Goal: Task Accomplishment & Management: Manage account settings

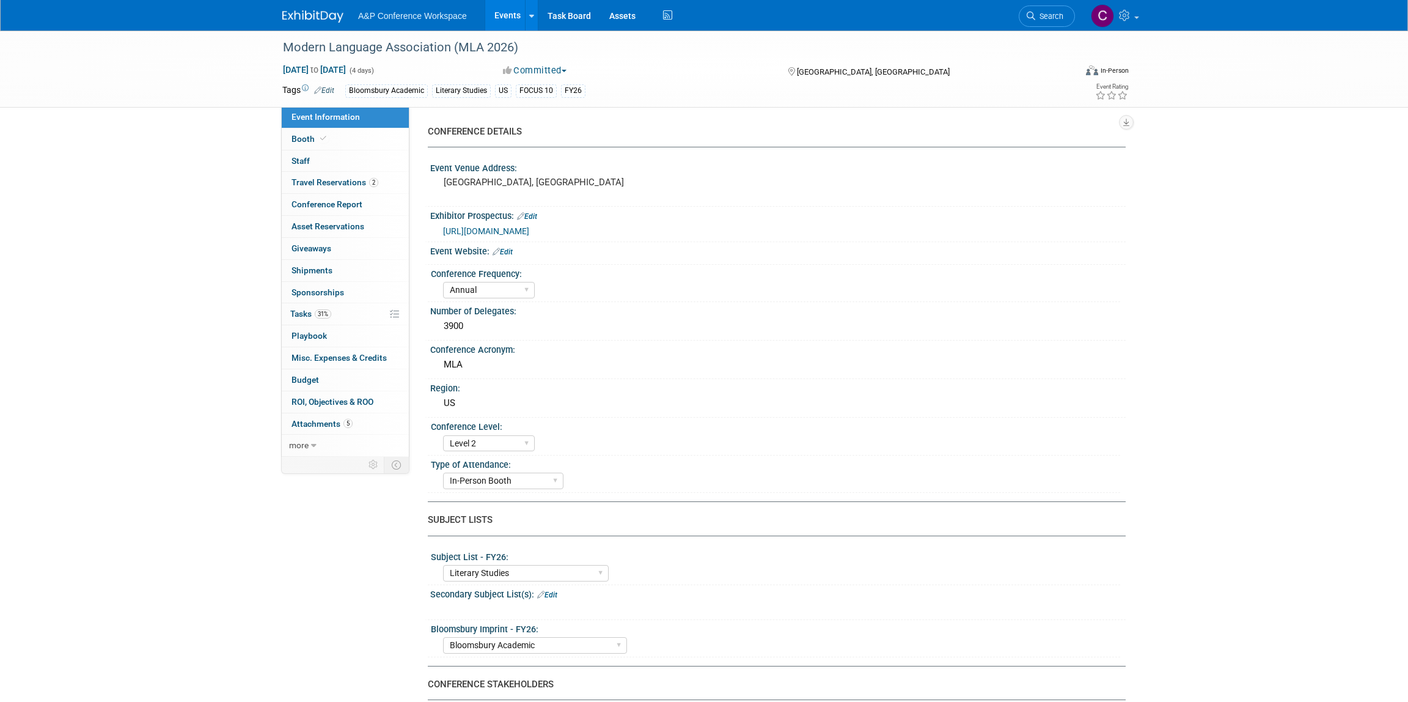
select select "Annual"
select select "Level 2"
select select "In-Person Booth"
select select "Literary Studies"
select select "Bloomsbury Academic"
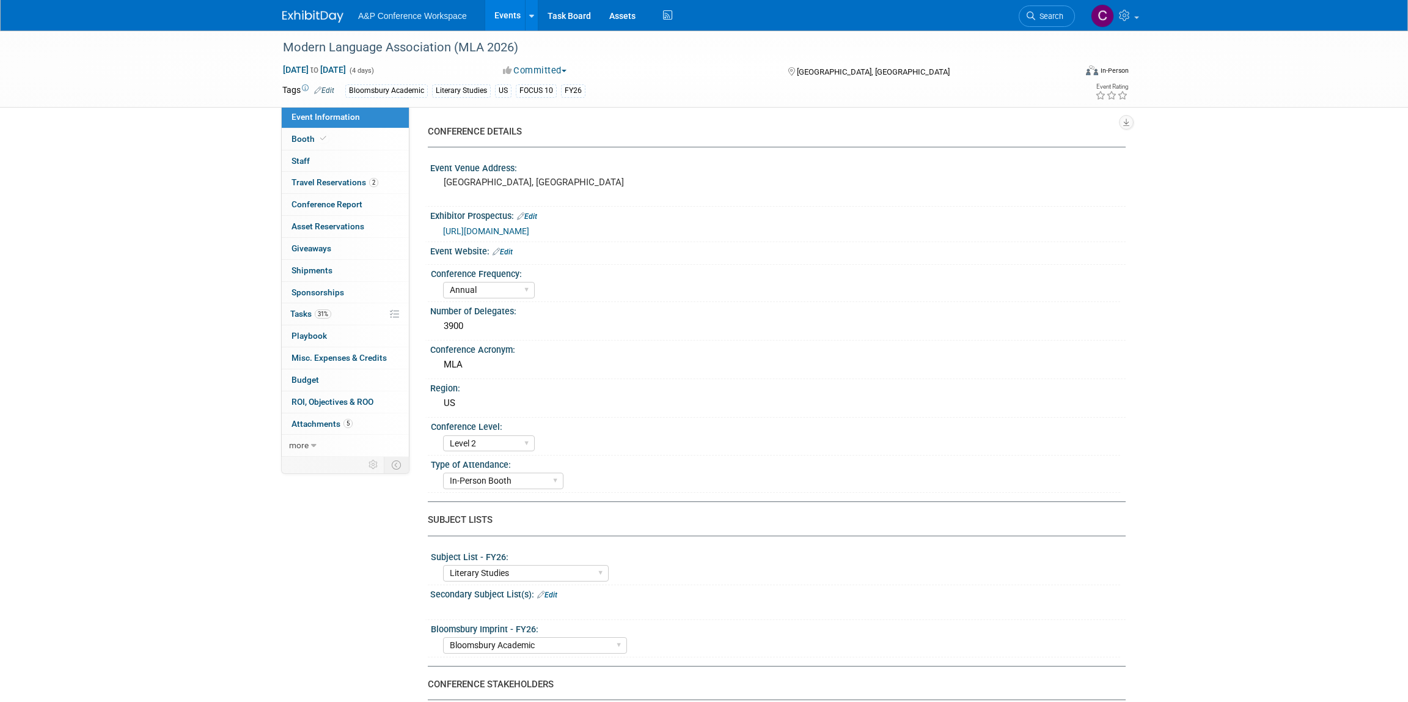
select select "[PERSON_NAME]"
select select "Networking/Commissioning"
click at [302, 309] on span "Tasks 31%" at bounding box center [310, 314] width 41 height 10
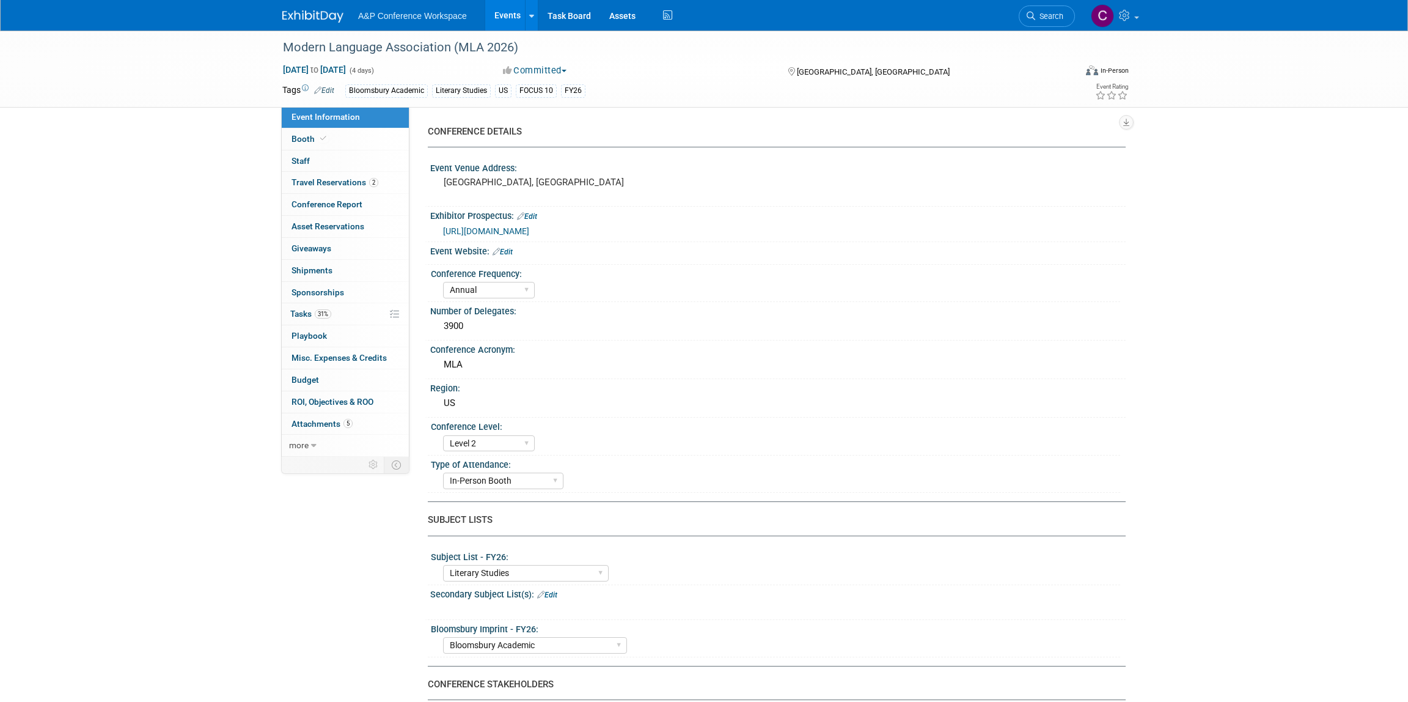
select select "Annual"
select select "Level 2"
select select "In-Person Booth"
select select "Literary Studies"
select select "Bloomsbury Academic"
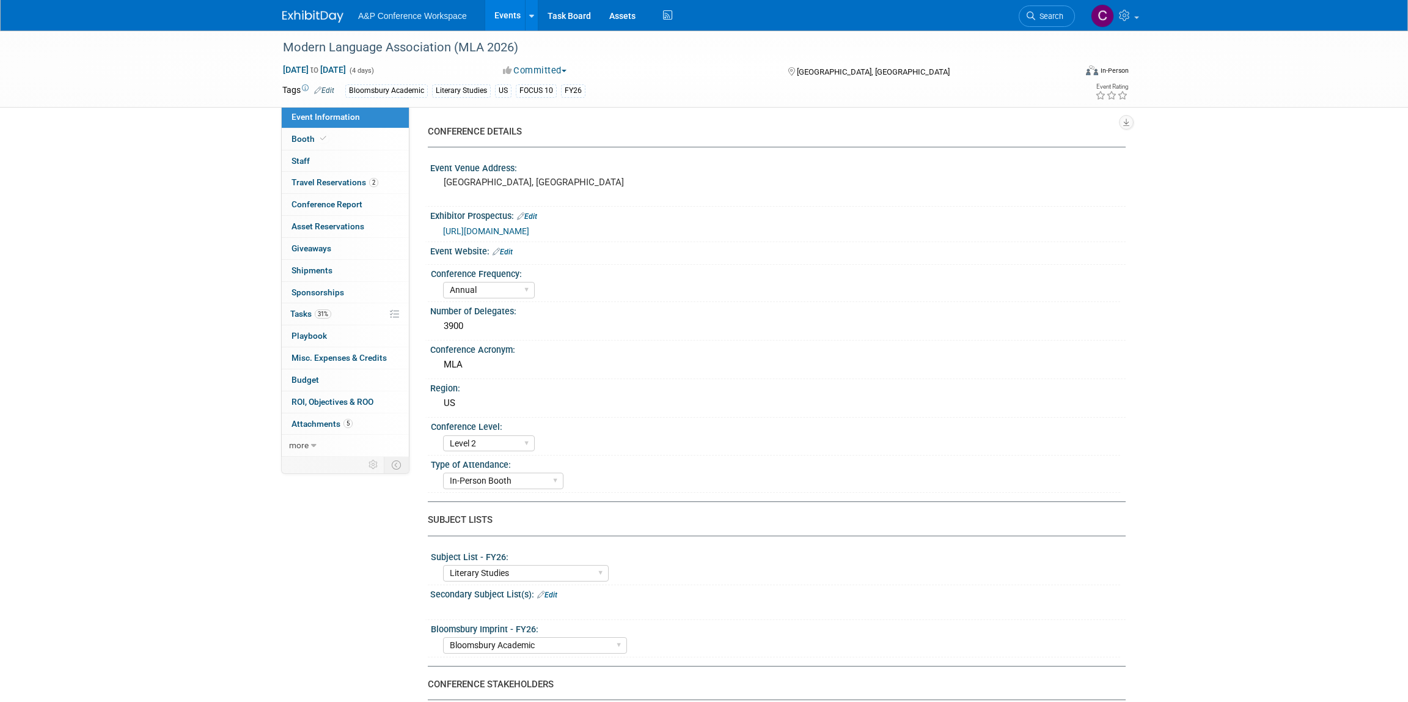
select select "[PERSON_NAME]"
select select "Networking/Commissioning"
click at [300, 309] on span "Tasks 31%" at bounding box center [310, 314] width 41 height 10
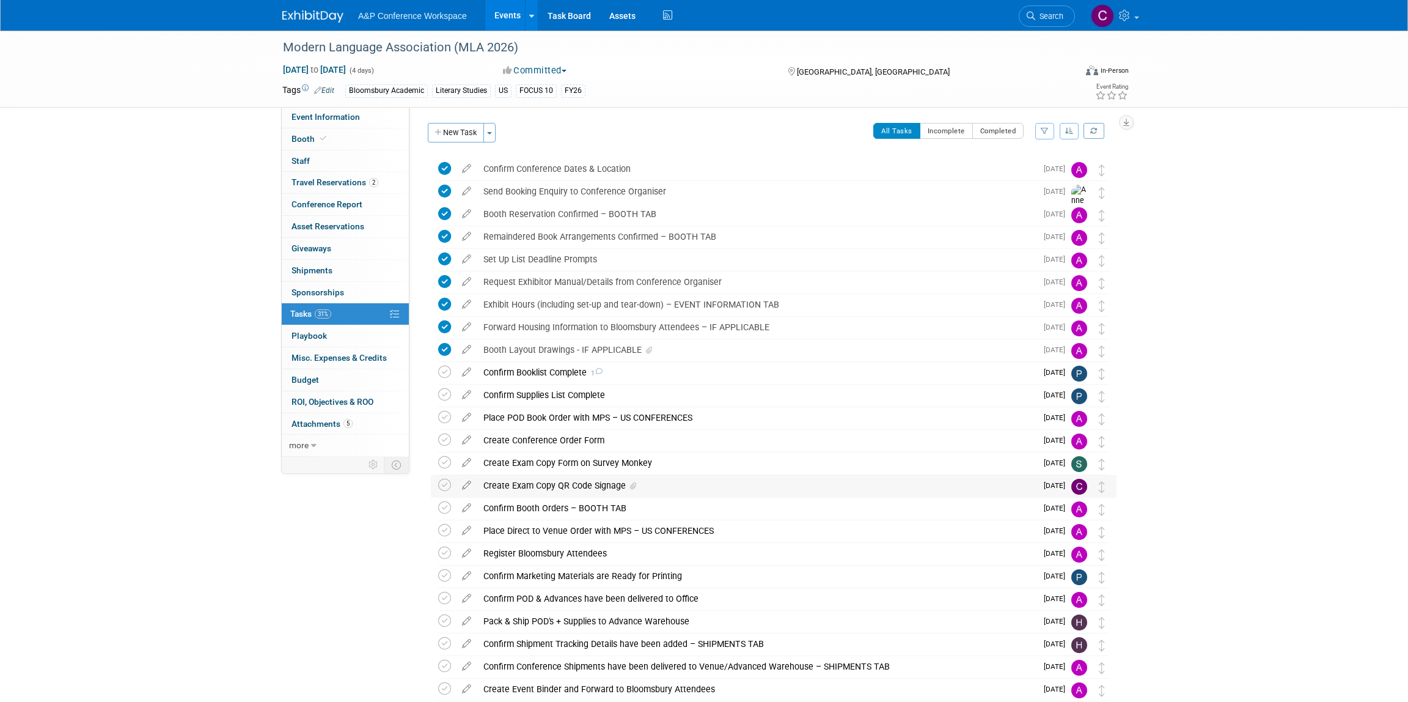
click at [585, 487] on div "Create Exam Copy QR Code Signage" at bounding box center [756, 485] width 559 height 21
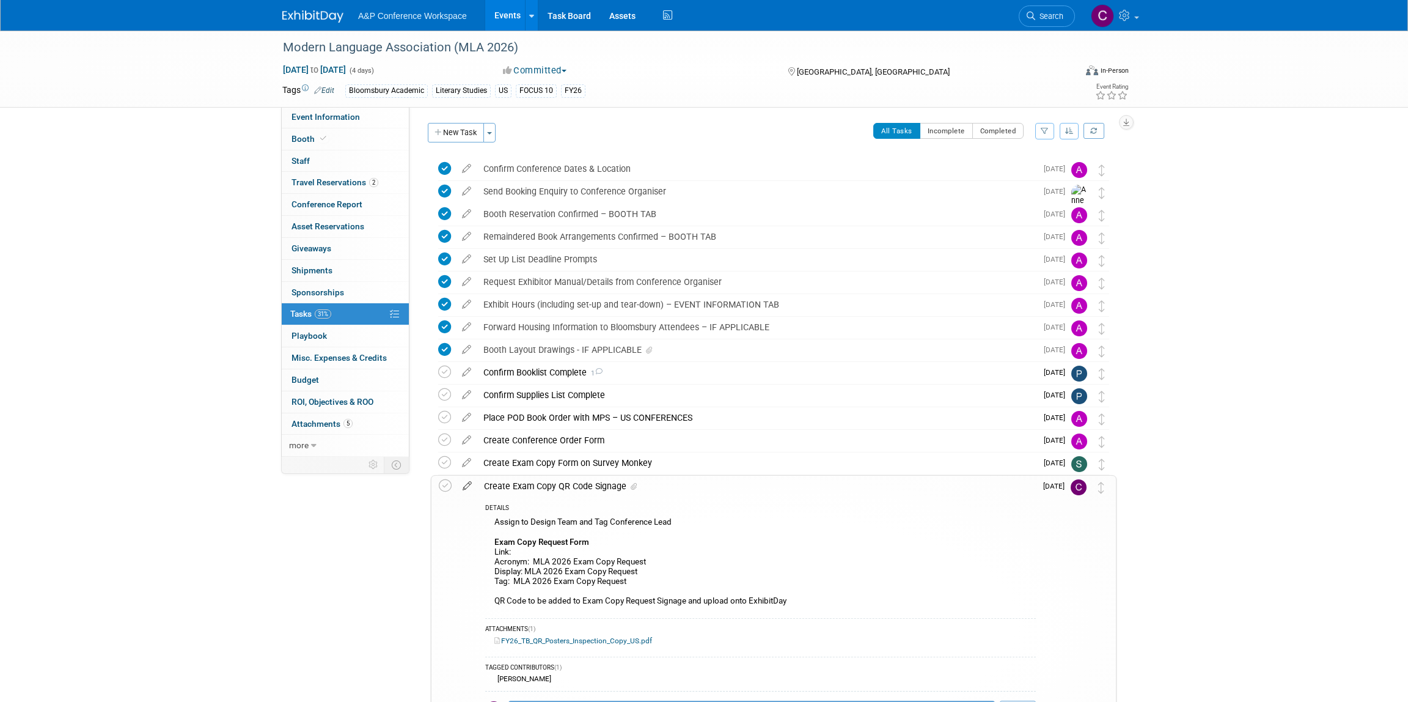
click at [470, 485] on icon at bounding box center [467, 483] width 21 height 15
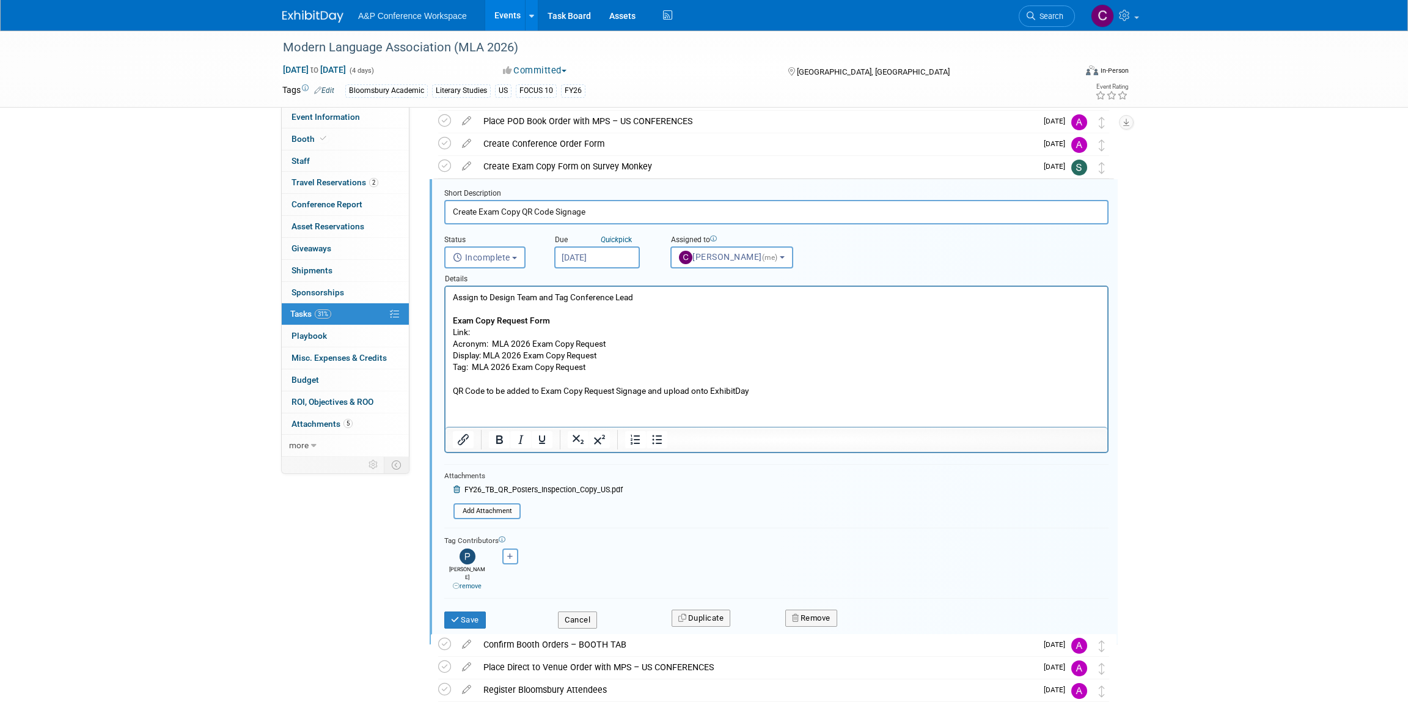
scroll to position [296, 0]
click at [474, 45] on div "Modern Language Association (MLA 2026)" at bounding box center [668, 48] width 778 height 22
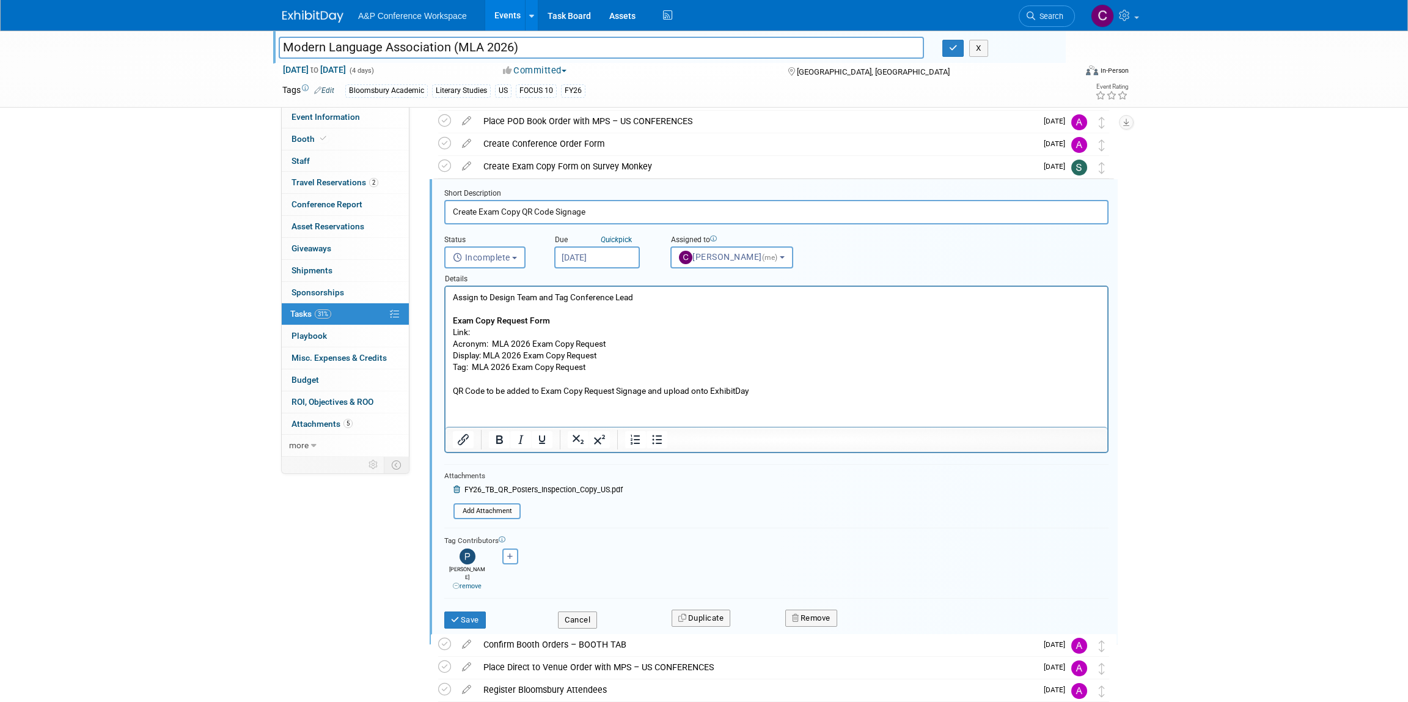
click at [474, 45] on input "Modern Language Association (MLA 2026)" at bounding box center [602, 47] width 646 height 21
click at [477, 47] on input "Modern Language Association (MLA 2026)" at bounding box center [602, 47] width 646 height 21
click at [462, 48] on input "Modern Language Association (MLA 2026)" at bounding box center [602, 47] width 646 height 21
click at [458, 47] on input "Modern Language Association (MLA 2026)" at bounding box center [602, 47] width 646 height 21
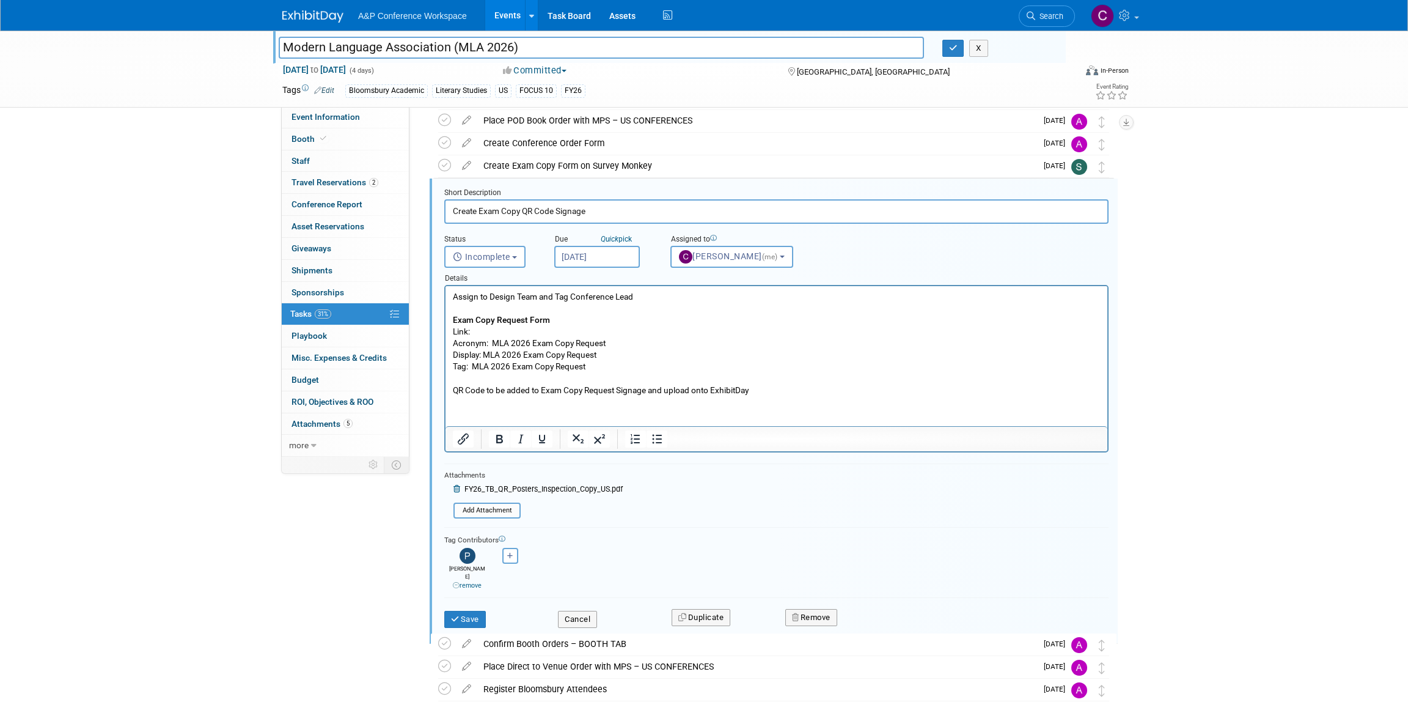
click at [454, 45] on input "Modern Language Association (MLA 2026)" at bounding box center [602, 47] width 646 height 21
click at [468, 50] on input "Modern Language Association (MLA 2026)" at bounding box center [602, 47] width 646 height 21
drag, startPoint x: 456, startPoint y: 46, endPoint x: 512, endPoint y: 46, distance: 56.2
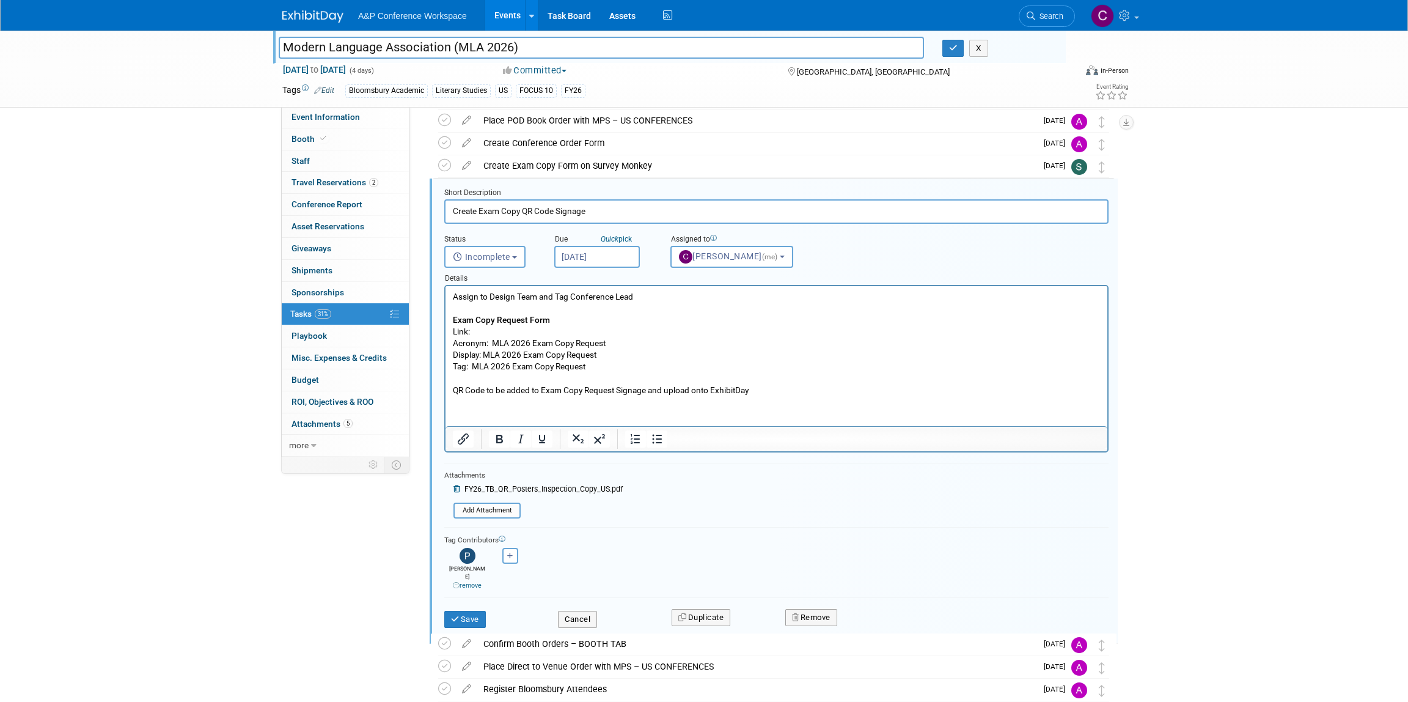
click at [512, 46] on input "Modern Language Association (MLA 2026)" at bounding box center [602, 47] width 646 height 21
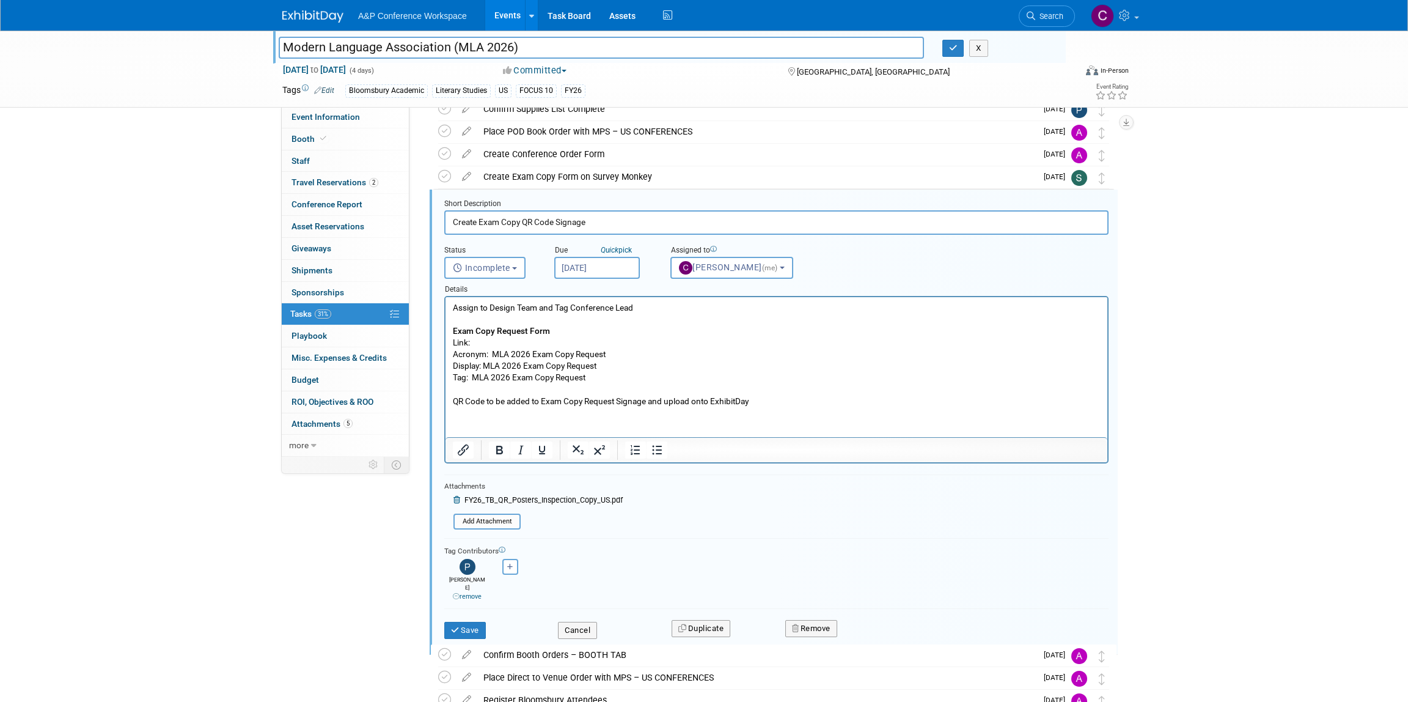
scroll to position [285, 0]
click at [591, 623] on button "Cancel" at bounding box center [577, 631] width 39 height 17
